Goal: Information Seeking & Learning: Learn about a topic

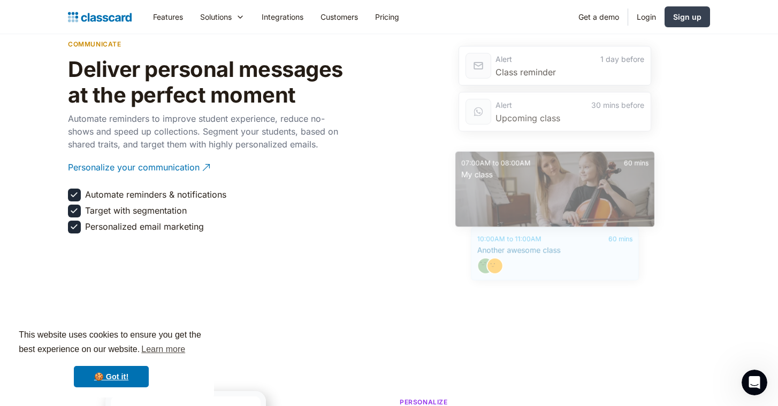
scroll to position [1604, 0]
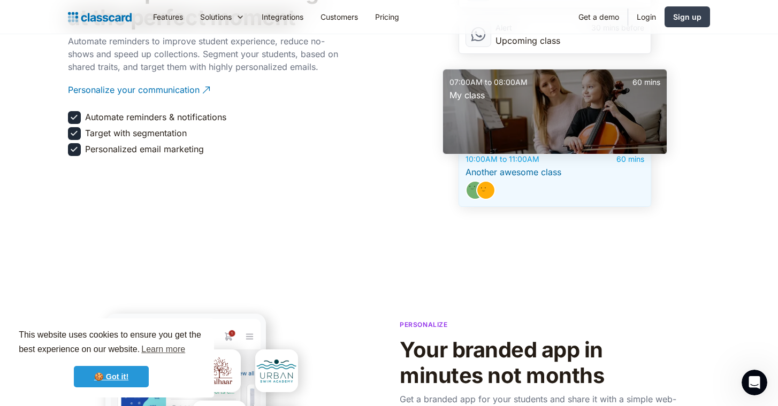
click at [118, 379] on link "🍪 Got it!" at bounding box center [111, 376] width 75 height 21
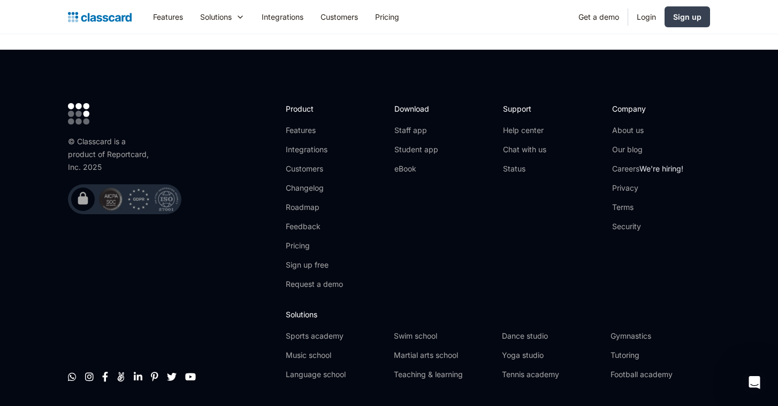
scroll to position [3583, 0]
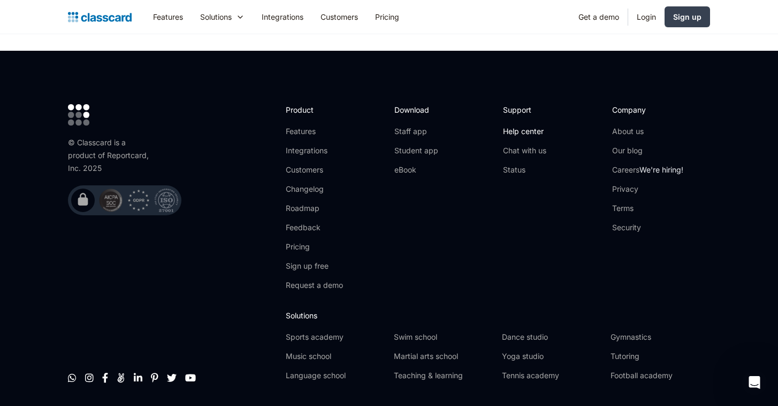
click at [524, 126] on link "Help center" at bounding box center [524, 131] width 43 height 11
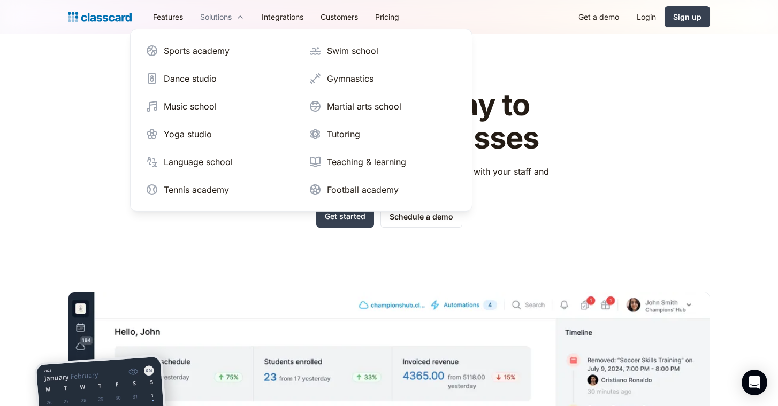
click at [245, 13] on div "Solutions" at bounding box center [222, 17] width 62 height 24
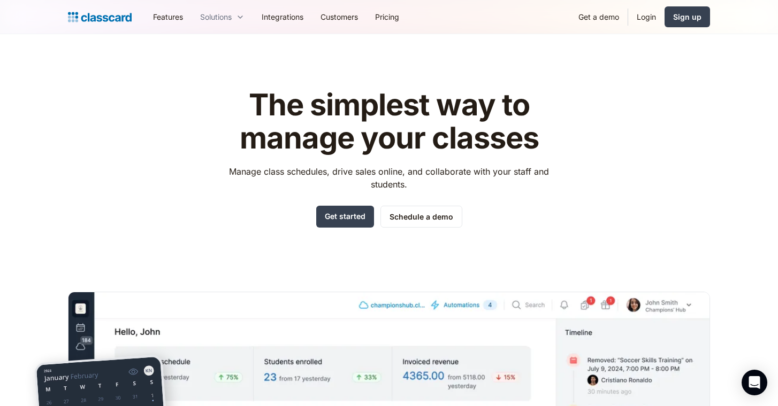
click at [244, 13] on icon at bounding box center [240, 17] width 9 height 11
click at [157, 18] on link "Features" at bounding box center [167, 17] width 47 height 24
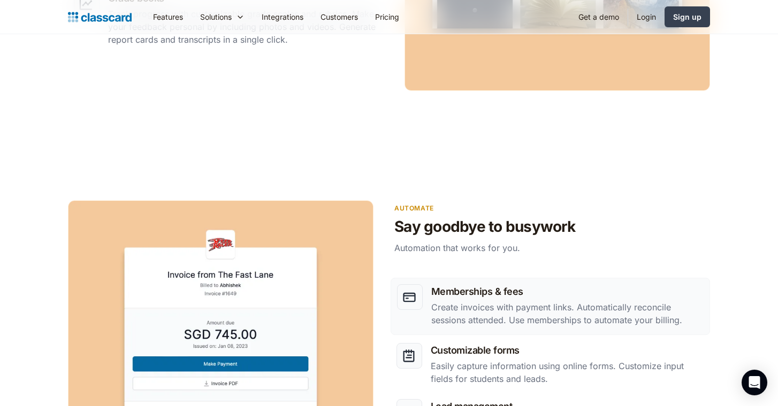
scroll to position [1182, 0]
